Goal: Task Accomplishment & Management: Use online tool/utility

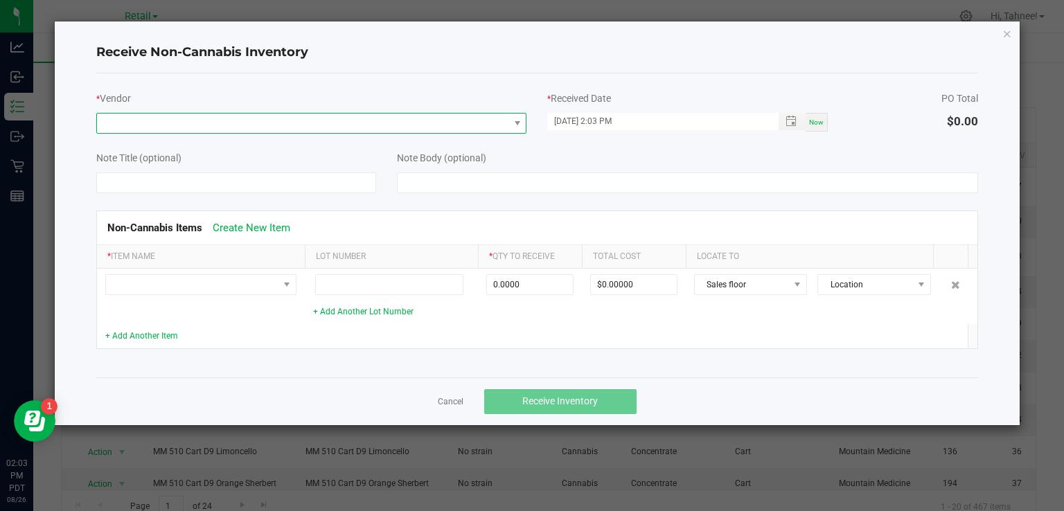
click at [394, 116] on span at bounding box center [303, 123] width 412 height 19
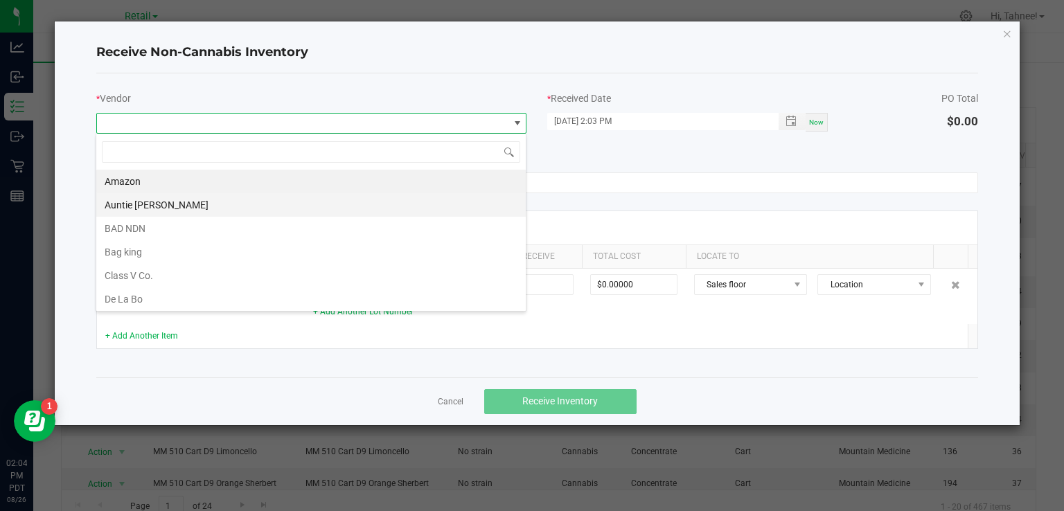
click at [175, 208] on li "Auntie [PERSON_NAME]" at bounding box center [311, 205] width 430 height 24
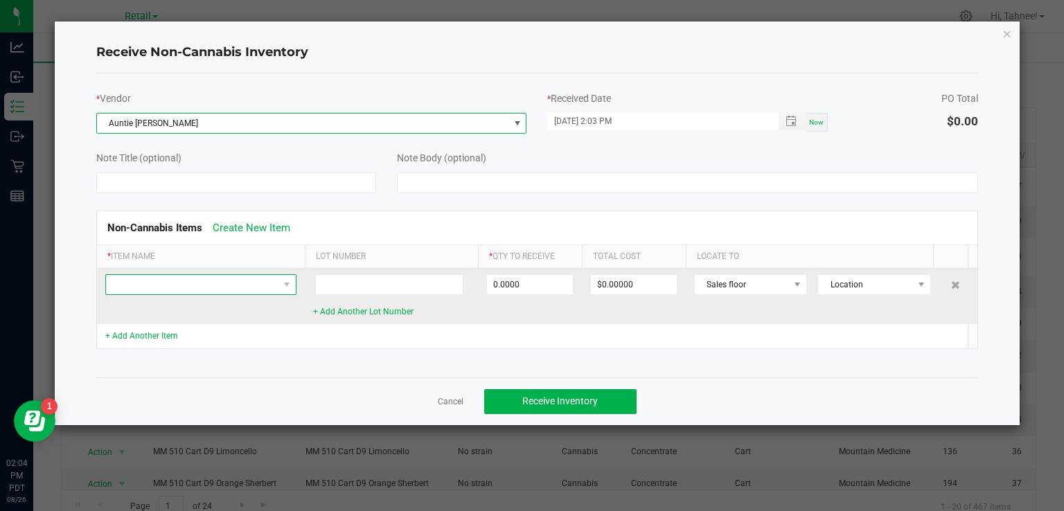
click at [245, 276] on span at bounding box center [192, 284] width 173 height 19
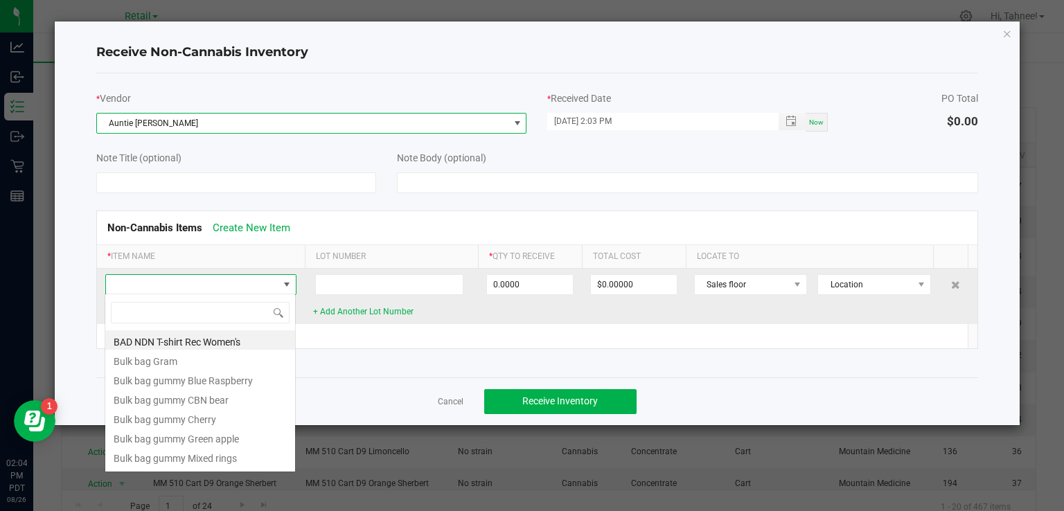
scroll to position [20, 191]
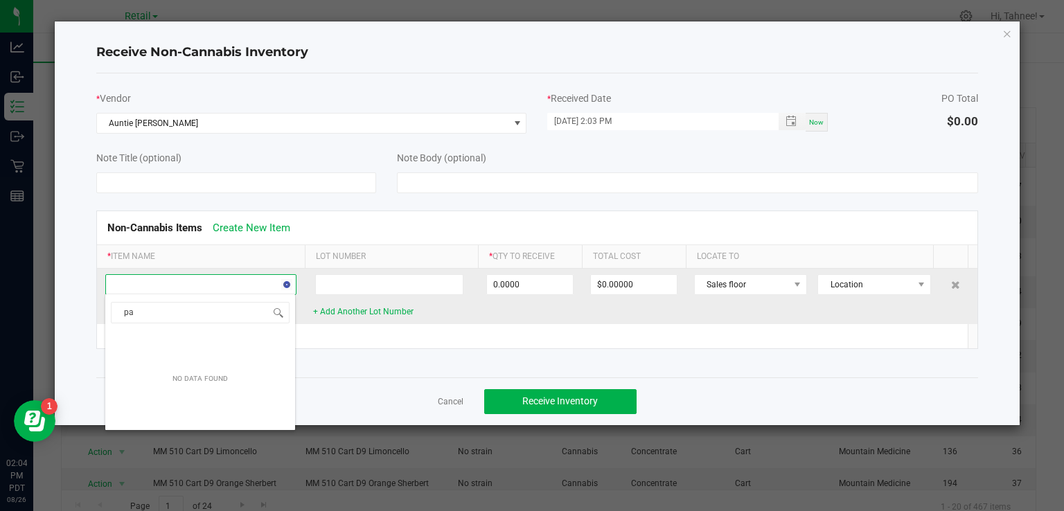
type input "p"
type input "r"
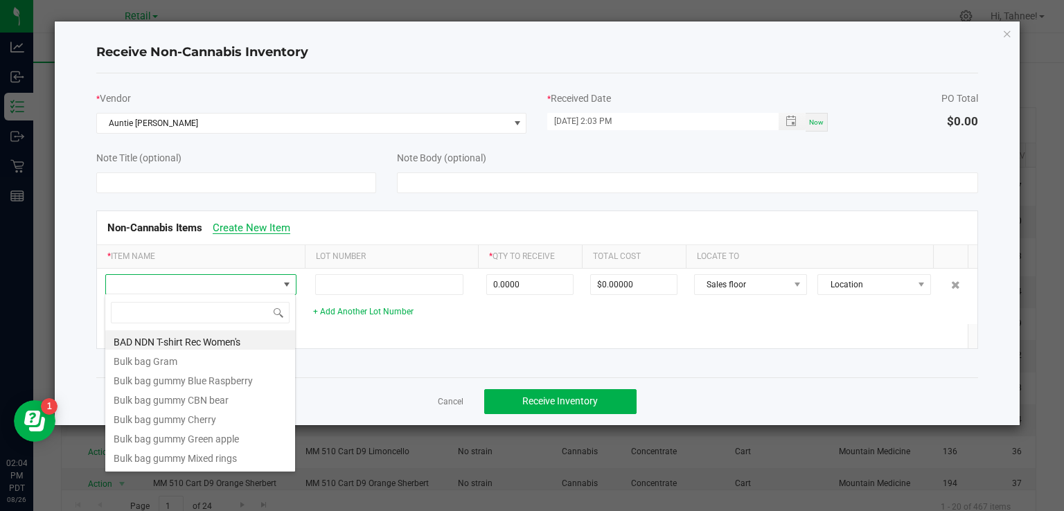
click at [269, 225] on link "Create New Item" at bounding box center [252, 228] width 78 height 12
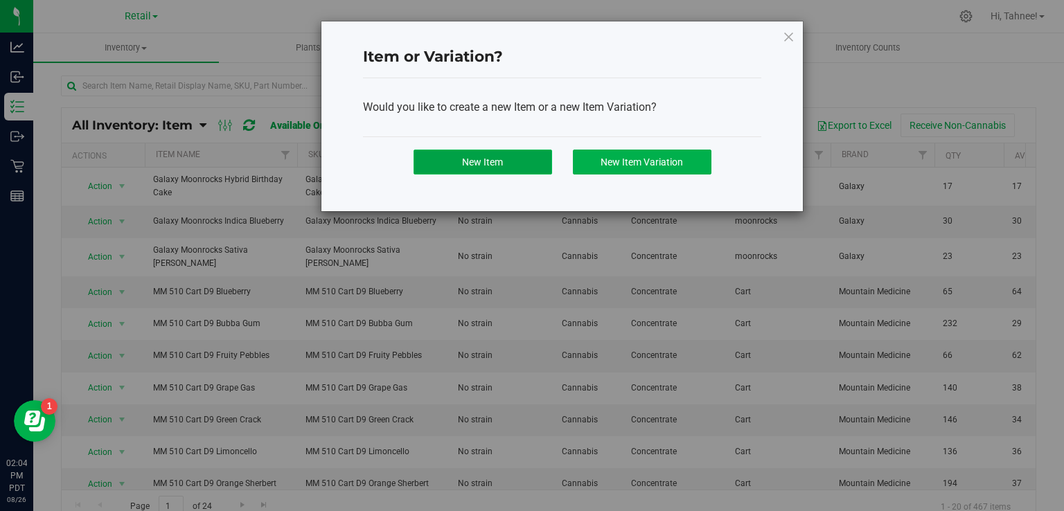
click at [510, 168] on button "New Item" at bounding box center [483, 162] width 139 height 25
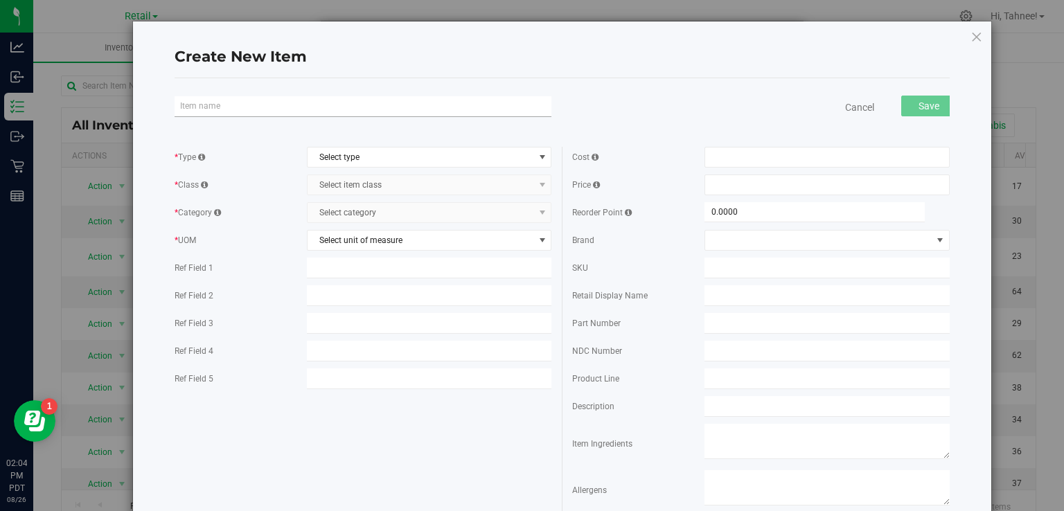
click at [354, 103] on input "text" at bounding box center [363, 106] width 377 height 21
type input "[PERSON_NAME]'s Pain Rub"
click at [439, 159] on span "Select type" at bounding box center [421, 157] width 227 height 19
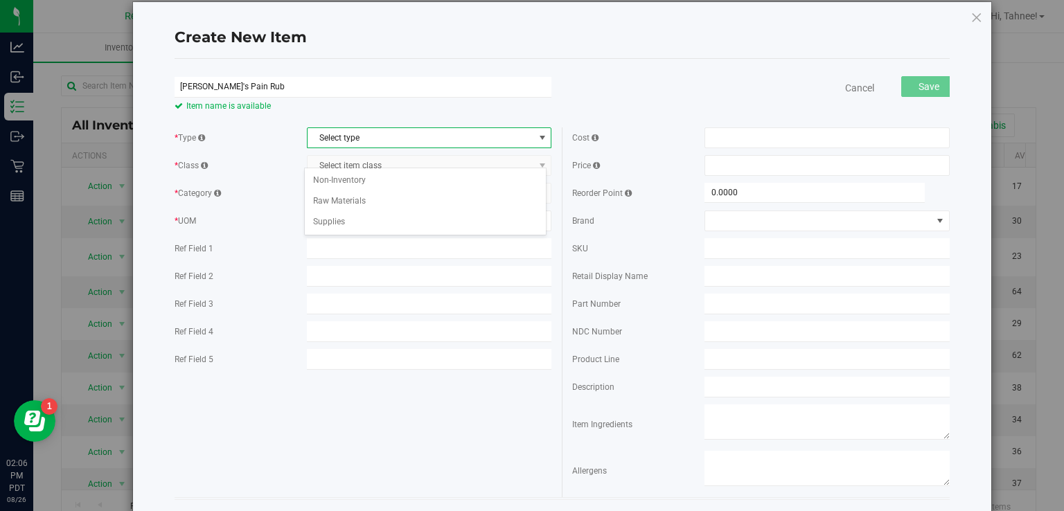
scroll to position [36, 0]
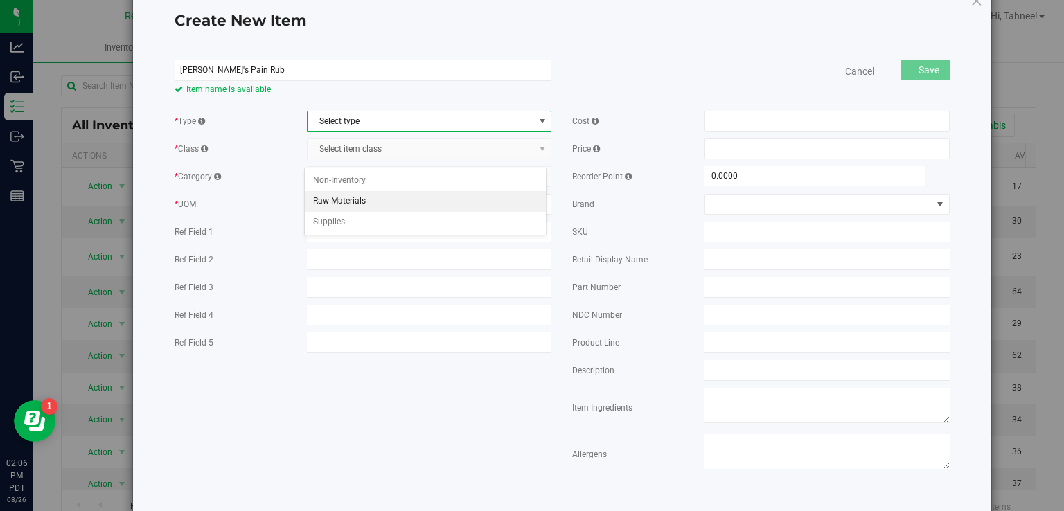
click at [369, 204] on li "Raw Materials" at bounding box center [425, 201] width 241 height 21
click at [425, 152] on span "Select item class" at bounding box center [421, 148] width 227 height 19
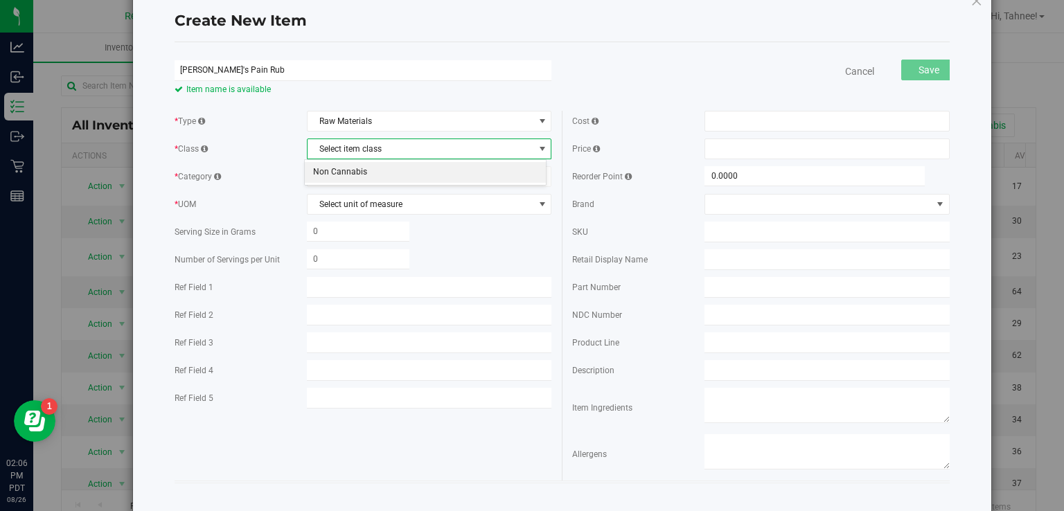
click at [385, 176] on li "Non Cannabis" at bounding box center [425, 172] width 241 height 21
click at [416, 180] on span "Select category" at bounding box center [421, 176] width 227 height 19
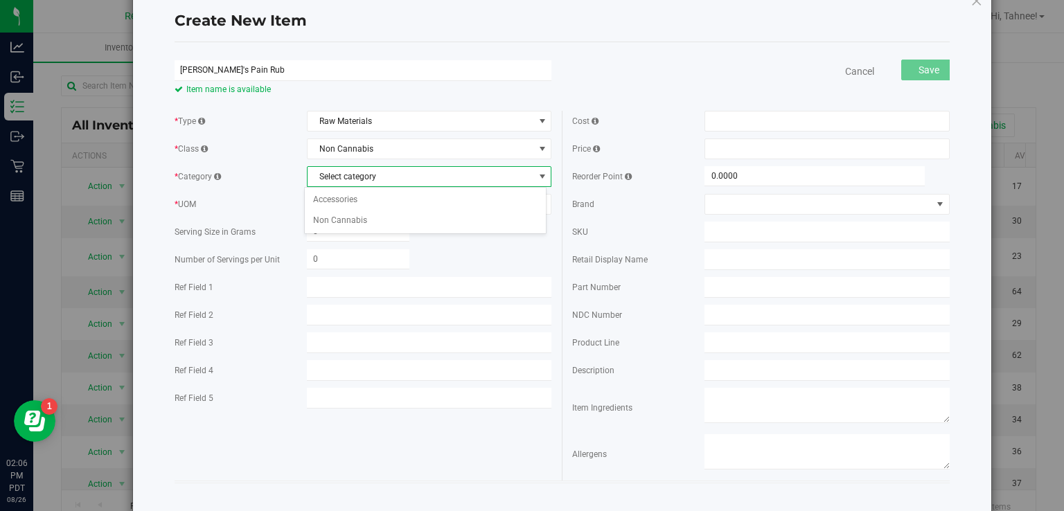
click at [374, 230] on div "Select category Accessories Non Cannabis No data found." at bounding box center [425, 210] width 242 height 47
click at [339, 222] on li "Non Cannabis" at bounding box center [425, 221] width 241 height 21
click at [421, 205] on span "Select unit of measure" at bounding box center [421, 204] width 227 height 19
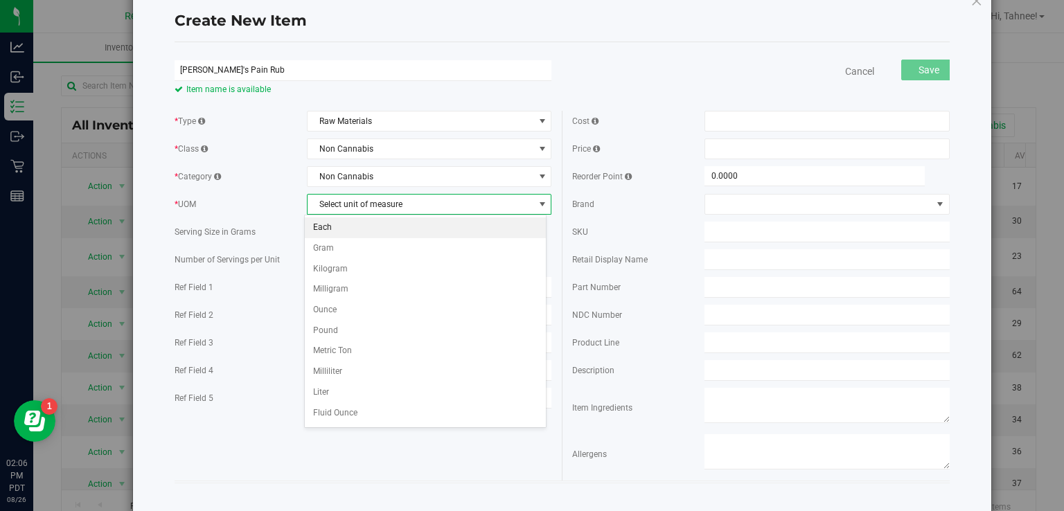
click at [337, 227] on li "Each" at bounding box center [425, 228] width 241 height 21
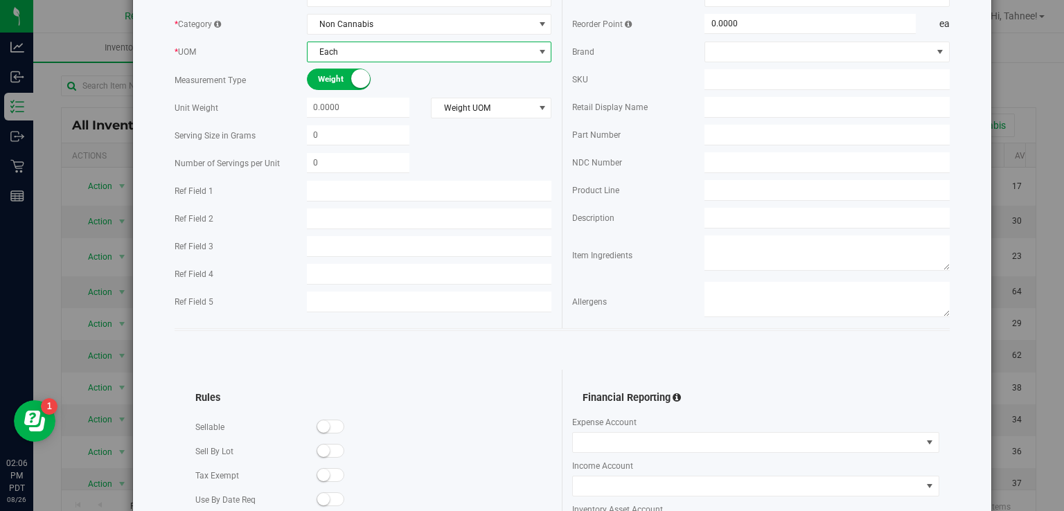
scroll to position [203, 0]
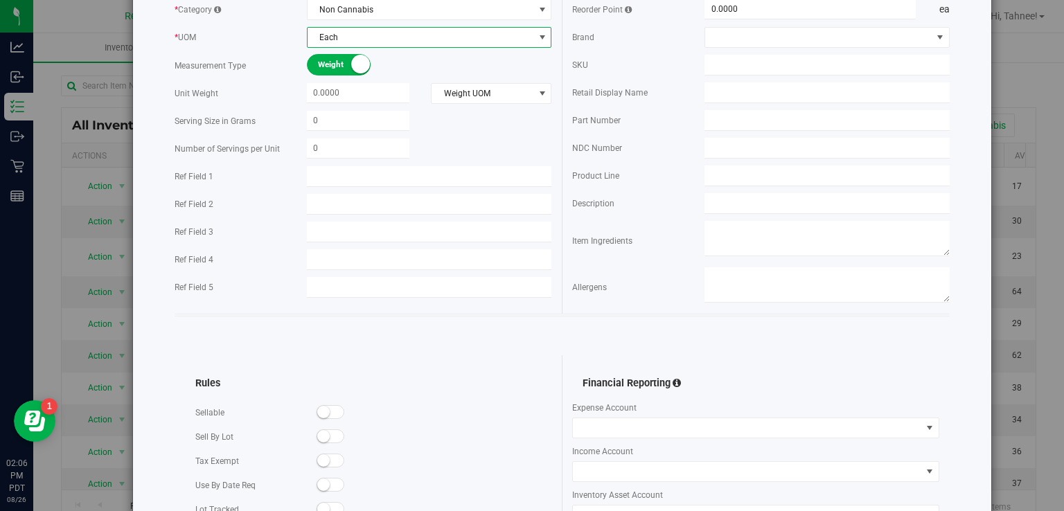
click at [340, 410] on span at bounding box center [331, 412] width 28 height 14
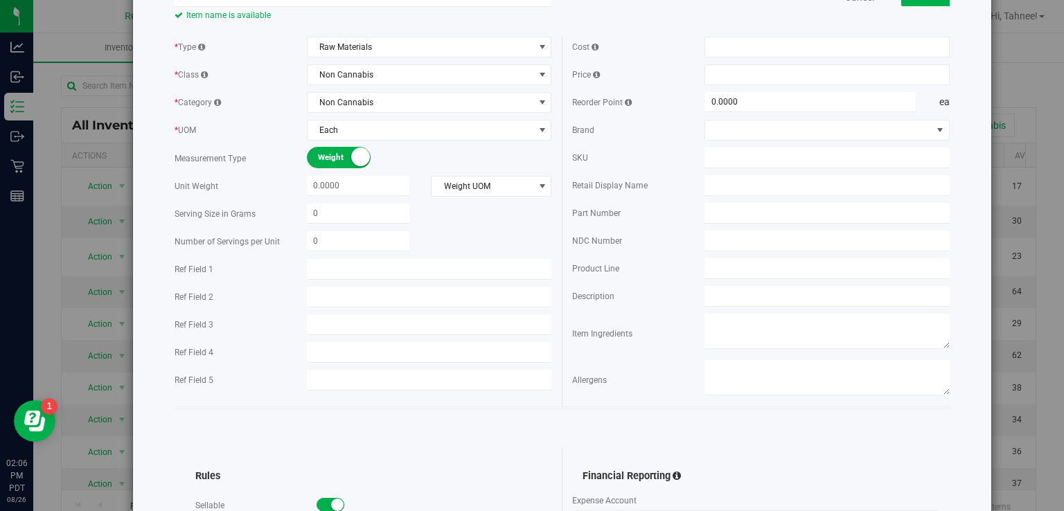
scroll to position [0, 0]
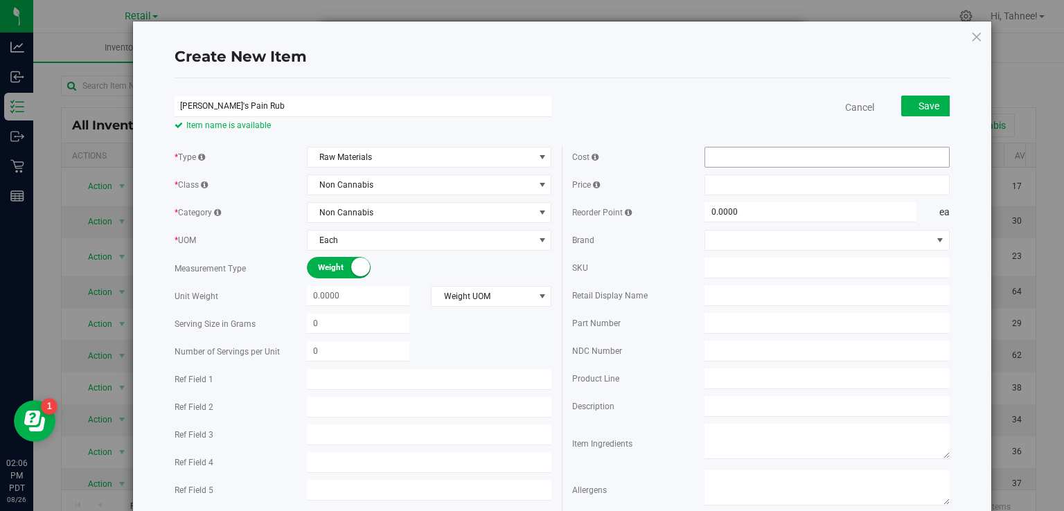
click at [771, 154] on input "text" at bounding box center [827, 157] width 244 height 19
type input "12.00"
click at [754, 186] on input "text" at bounding box center [827, 184] width 244 height 19
type input "$12.00000"
type input "13.86"
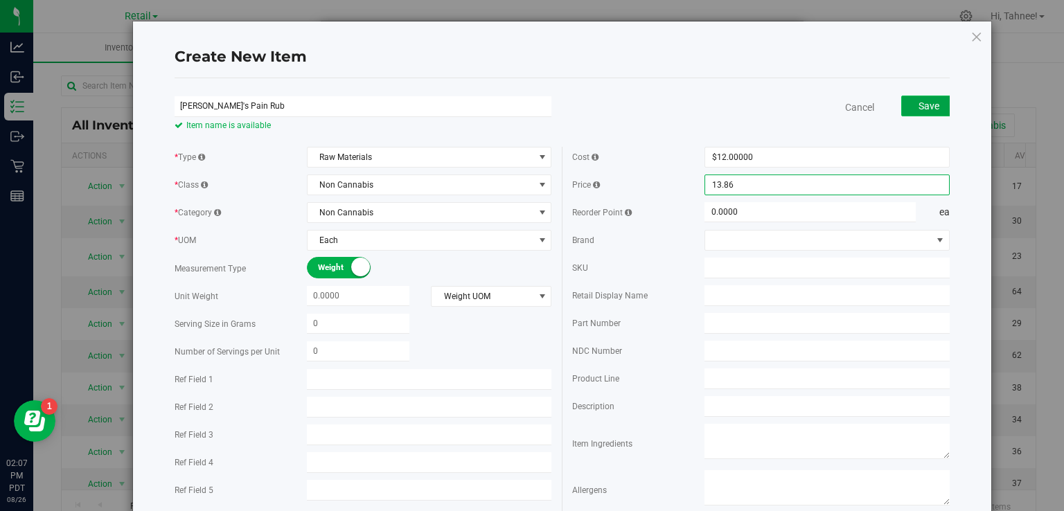
click at [934, 111] on button "Save" at bounding box center [928, 106] width 55 height 21
type input "$13.86000"
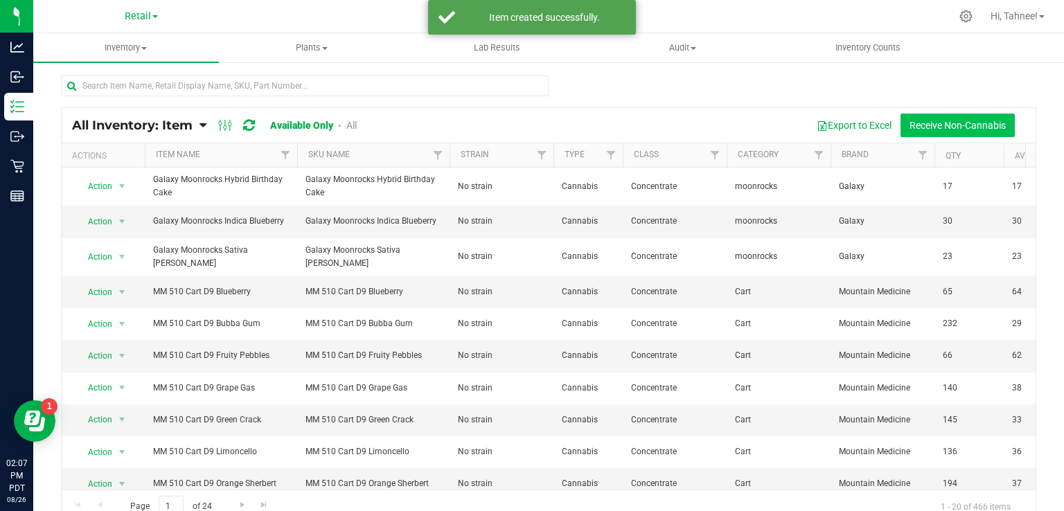
click at [953, 129] on button "Receive Non-Cannabis" at bounding box center [958, 126] width 114 height 24
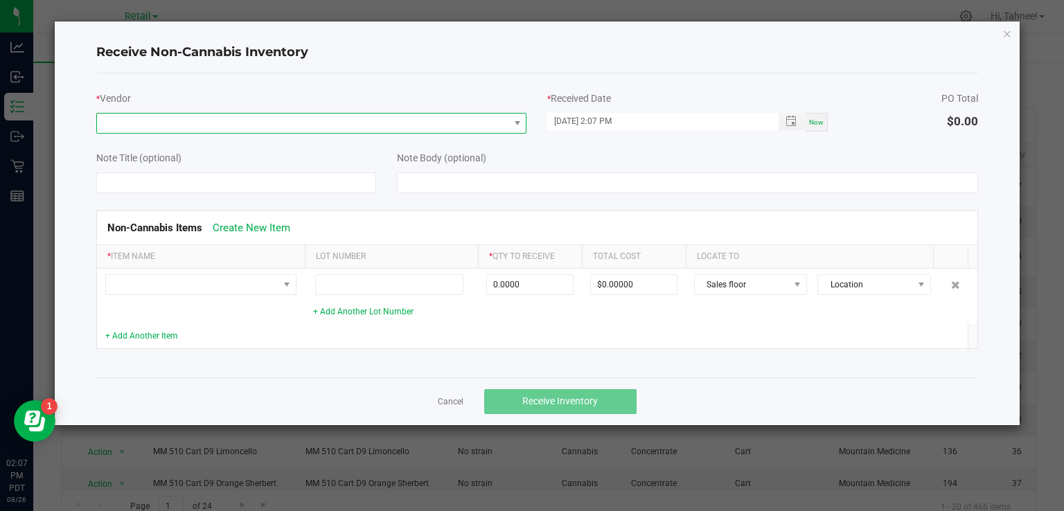
click at [259, 119] on span at bounding box center [303, 123] width 412 height 19
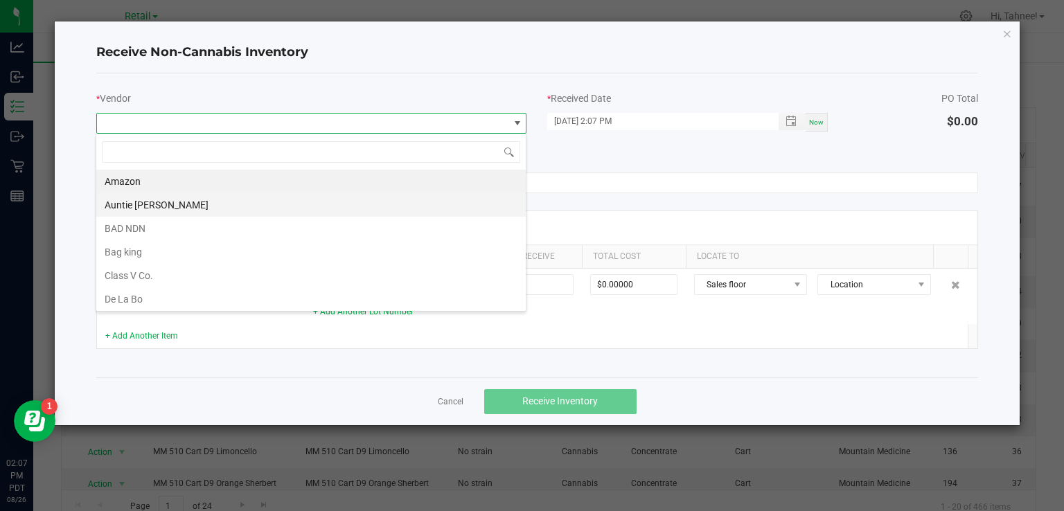
click at [161, 204] on li "Auntie [PERSON_NAME]" at bounding box center [311, 205] width 430 height 24
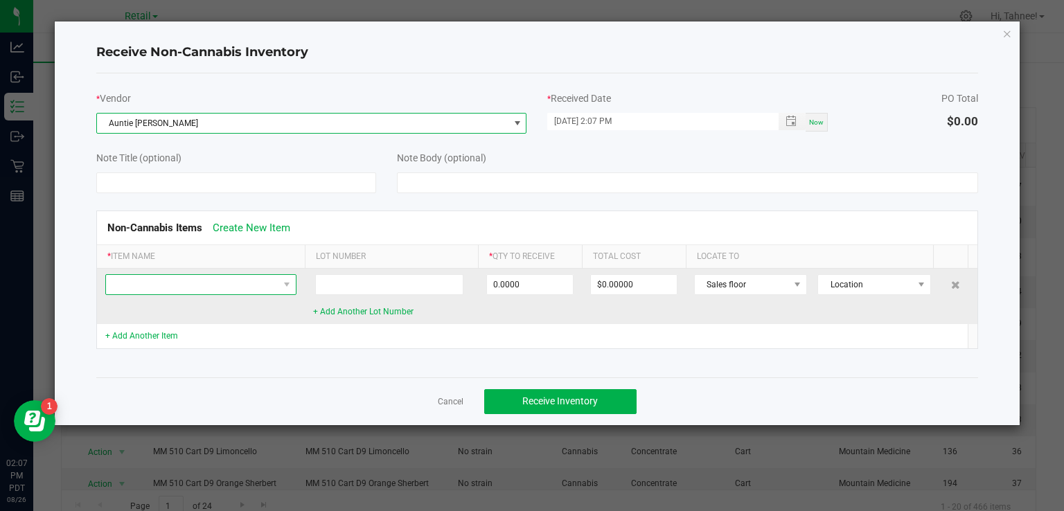
click at [238, 287] on span at bounding box center [192, 284] width 173 height 19
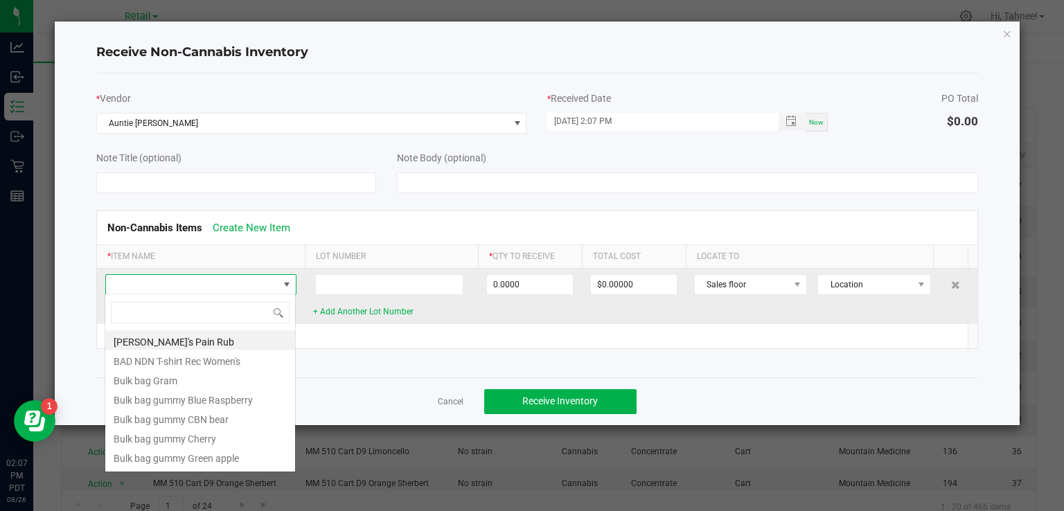
scroll to position [20, 191]
type input "pain"
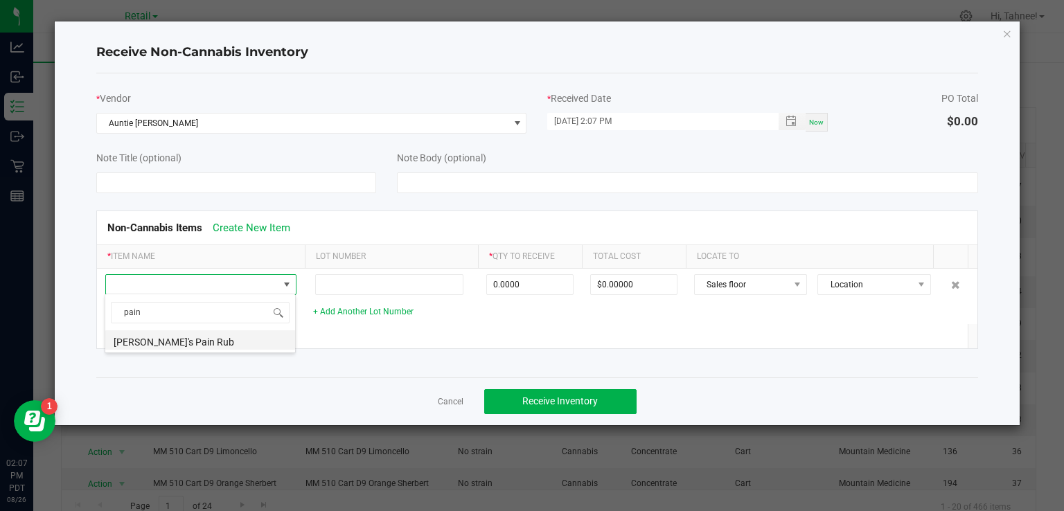
click at [217, 335] on li "[PERSON_NAME]'s Pain Rub" at bounding box center [200, 339] width 190 height 19
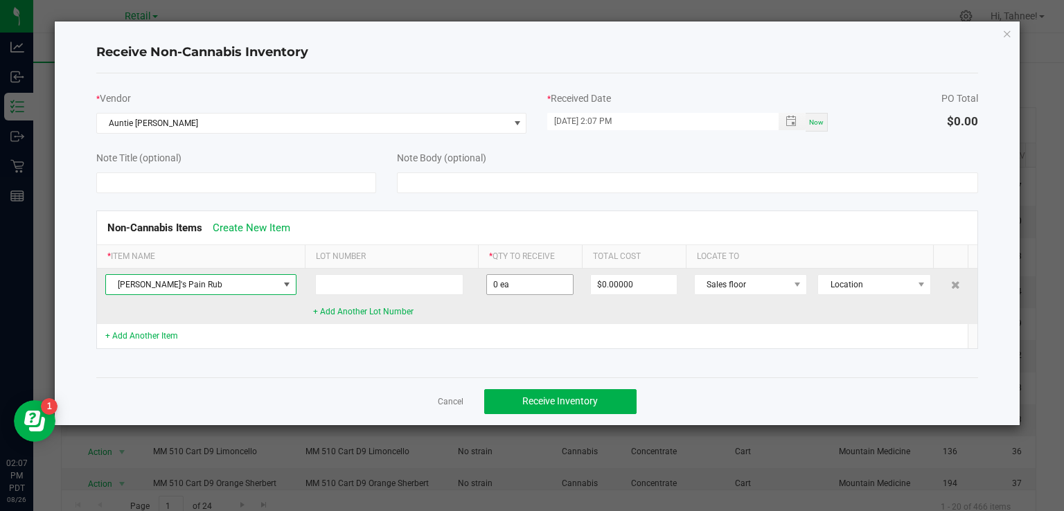
click at [537, 286] on input "0 ea" at bounding box center [530, 284] width 86 height 19
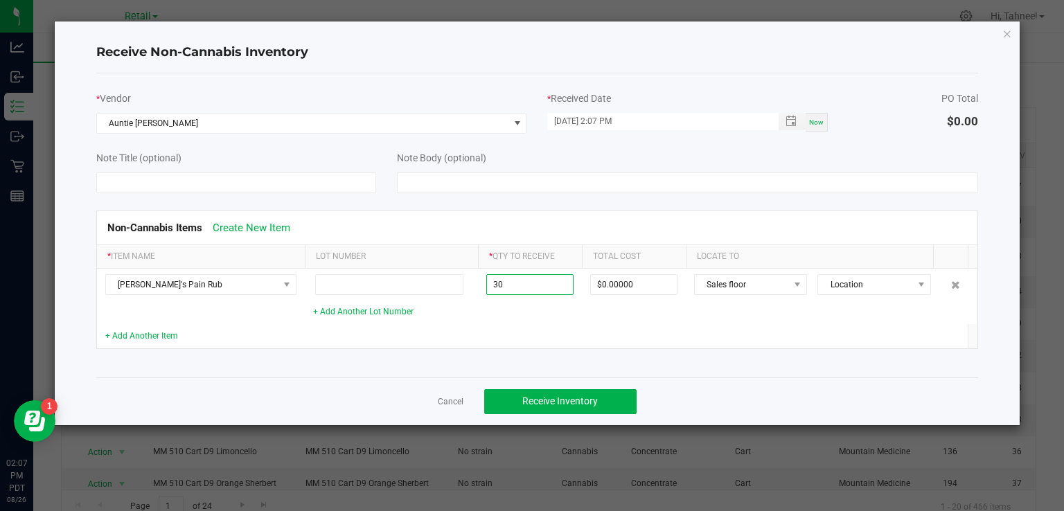
click at [479, 333] on td at bounding box center [530, 336] width 104 height 24
type input "30 ea"
type input "$360.00000"
click at [360, 373] on div "* Vendor Auntie [PERSON_NAME] * Received Date [DATE] 2:07 PM Now PO Total $360.…" at bounding box center [537, 225] width 883 height 304
click at [560, 402] on span "Receive Inventory" at bounding box center [560, 401] width 76 height 11
